Goal: Information Seeking & Learning: Learn about a topic

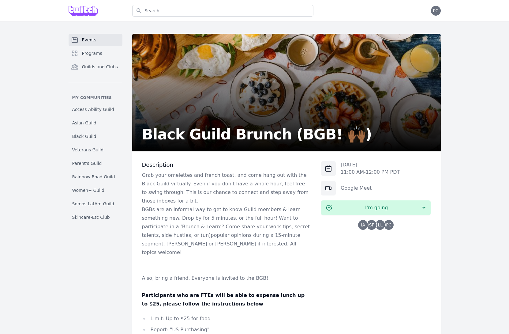
click at [174, 196] on p "Grab your omelettes and french toast, and come hang out with the Black Guild vi…" at bounding box center [227, 188] width 170 height 34
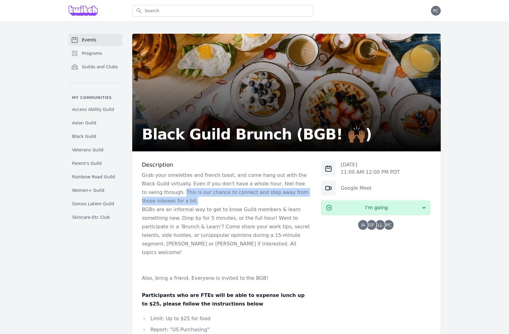
drag, startPoint x: 163, startPoint y: 192, endPoint x: 164, endPoint y: 201, distance: 9.3
click at [164, 201] on p "Grab your omelettes and french toast, and come hang out with the Black Guild vi…" at bounding box center [227, 188] width 170 height 34
copy p "This is our chance to connect and step away from those inboxes for a bit."
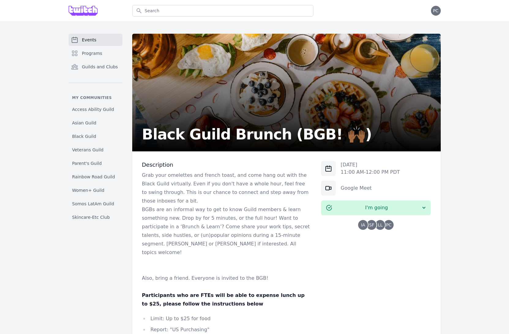
click at [258, 225] on p "BGBs are an informal way to get to know Guild members & learn something new. Dr…" at bounding box center [227, 230] width 170 height 51
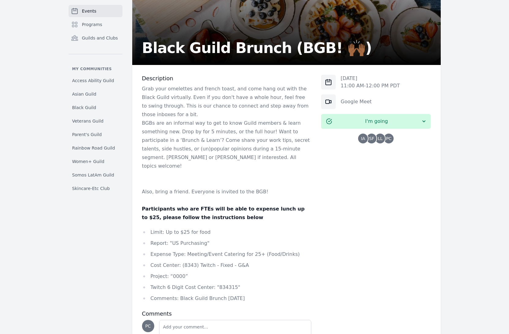
scroll to position [90, 0]
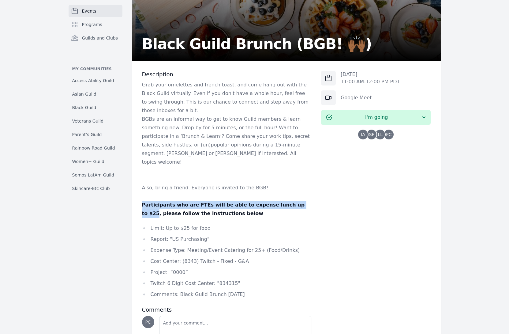
drag, startPoint x: 143, startPoint y: 195, endPoint x: 293, endPoint y: 198, distance: 149.7
click at [293, 202] on strong "Participants who are FTEs will be able to expense lunch up to $25, please follo…" at bounding box center [223, 209] width 163 height 14
copy strong "Participants who are FTEs will be able to expense lunch up to $25"
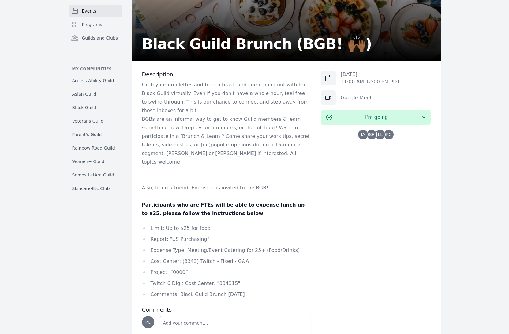
click at [220, 211] on div "Grab your omelettes and french toast, and come hang out with the Black Guild vi…" at bounding box center [227, 190] width 170 height 218
